Goal: Navigation & Orientation: Find specific page/section

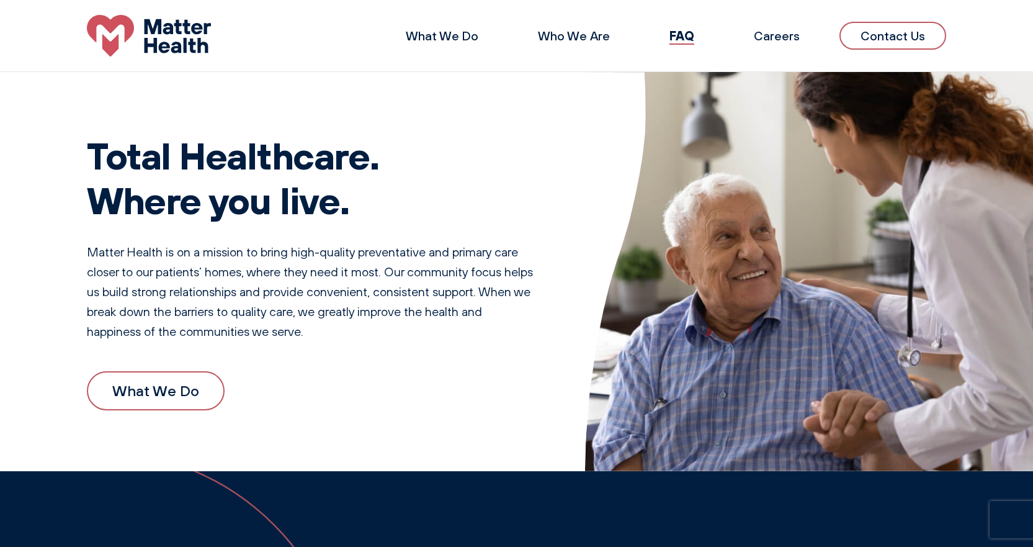
click at [187, 51] on img at bounding box center [149, 36] width 124 height 42
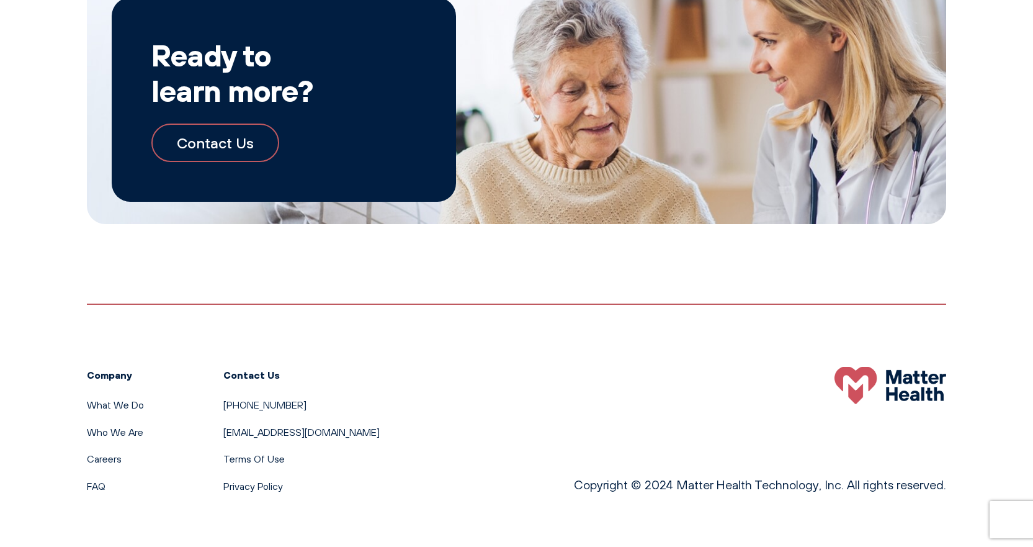
scroll to position [2199, 0]
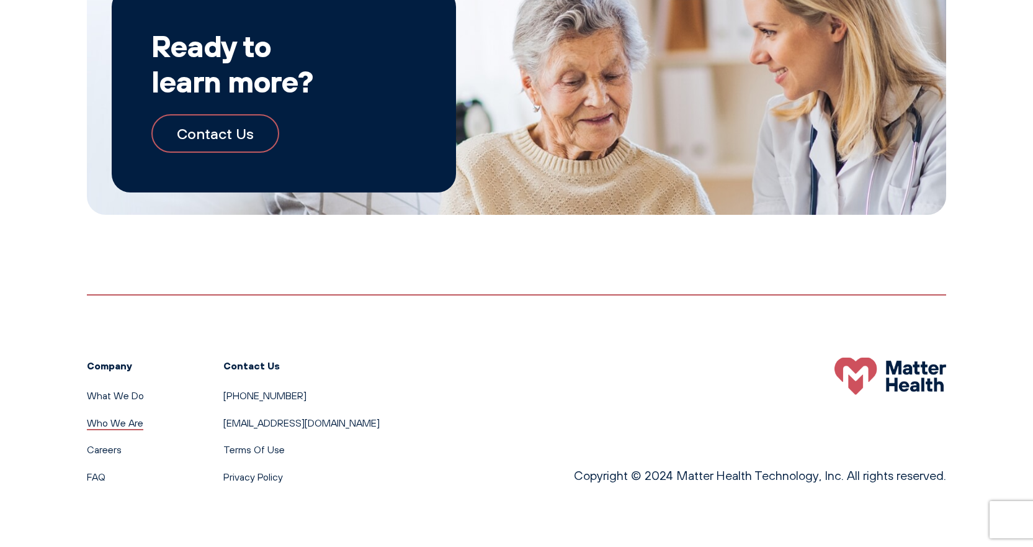
click at [112, 424] on link "Who We Are" at bounding box center [115, 422] width 56 height 12
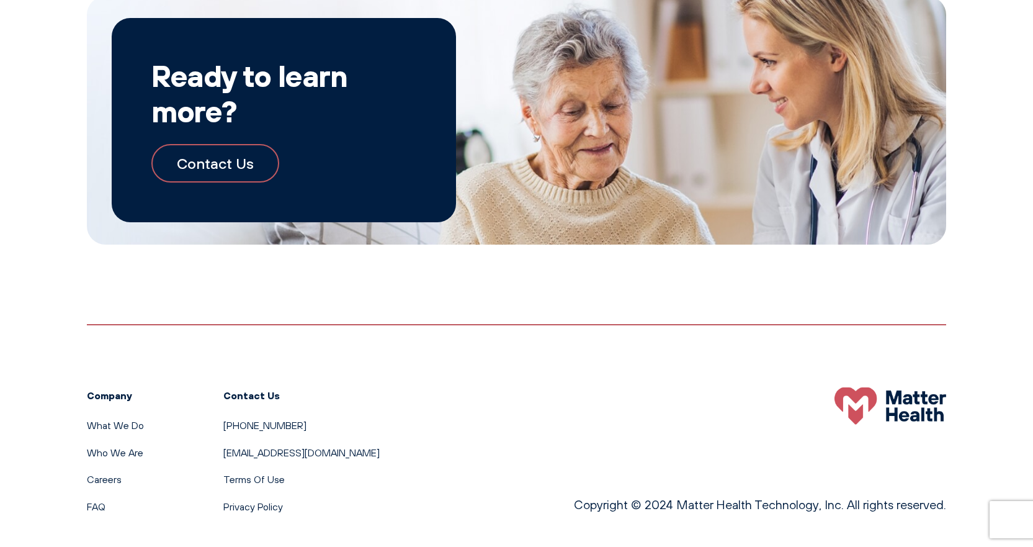
scroll to position [1341, 0]
